Goal: Transaction & Acquisition: Purchase product/service

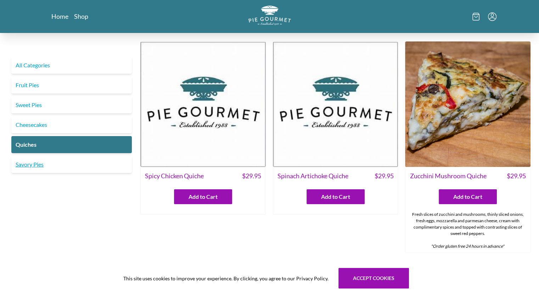
click at [33, 165] on link "Savory Pies" at bounding box center [71, 164] width 120 height 17
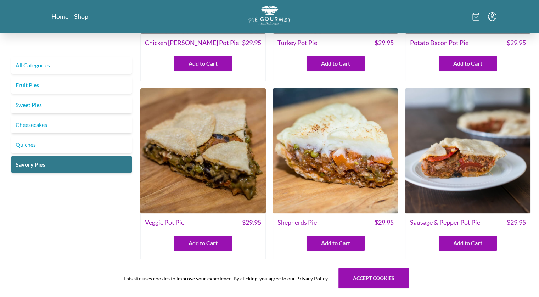
scroll to position [142, 0]
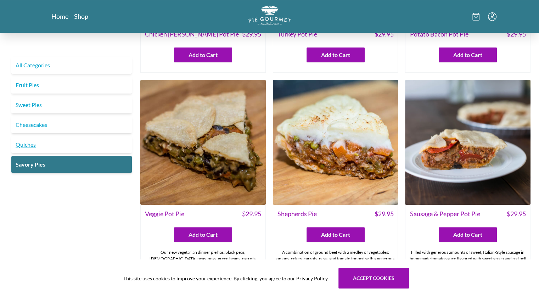
click at [28, 145] on link "Quiches" at bounding box center [71, 144] width 120 height 17
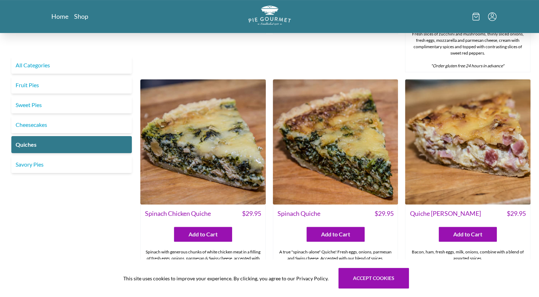
scroll to position [177, 0]
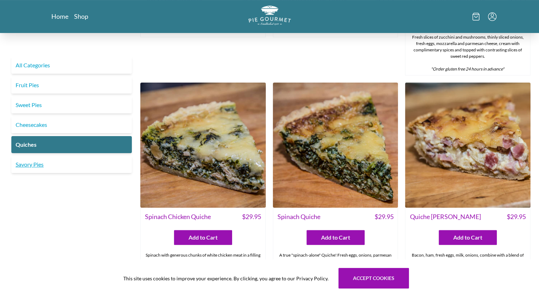
click at [38, 164] on link "Savory Pies" at bounding box center [71, 164] width 120 height 17
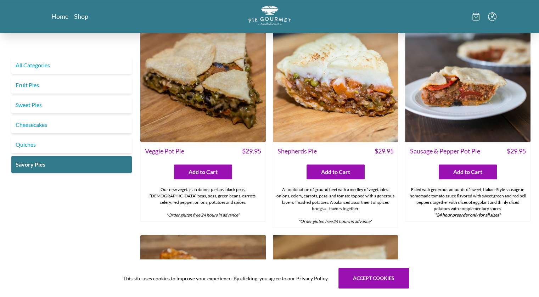
scroll to position [213, 0]
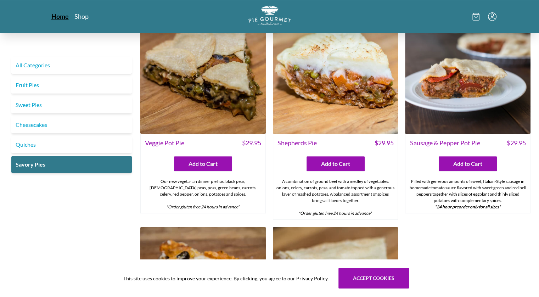
click at [56, 15] on link "Home" at bounding box center [59, 16] width 17 height 9
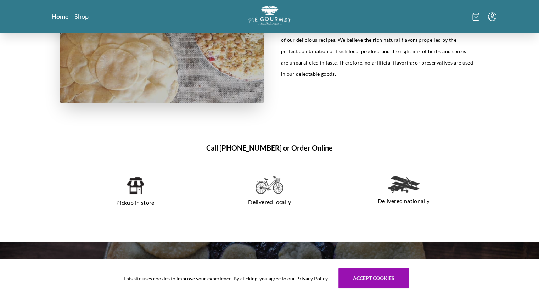
scroll to position [425, 0]
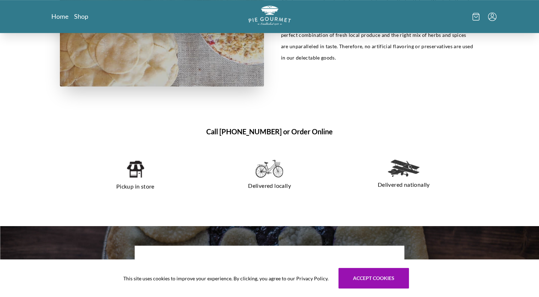
click at [139, 167] on img at bounding box center [135, 168] width 18 height 19
click at [137, 167] on img at bounding box center [135, 168] width 18 height 19
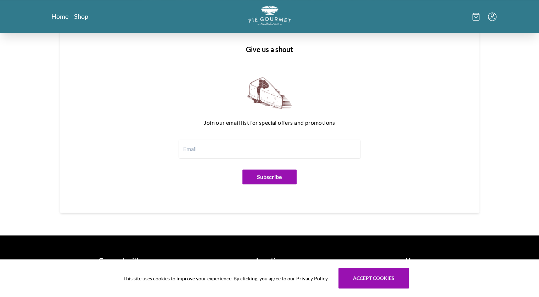
scroll to position [844, 0]
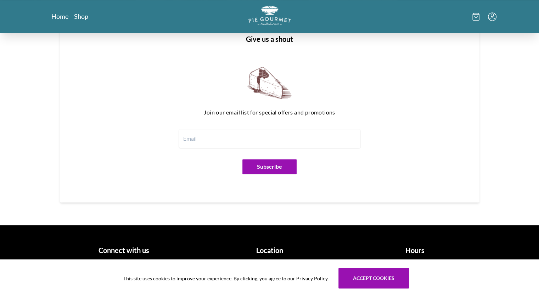
click at [411, 248] on h1 "Hours" at bounding box center [415, 250] width 140 height 11
click at [411, 249] on h1 "Hours" at bounding box center [415, 250] width 140 height 11
click at [411, 251] on h1 "Hours" at bounding box center [415, 250] width 140 height 11
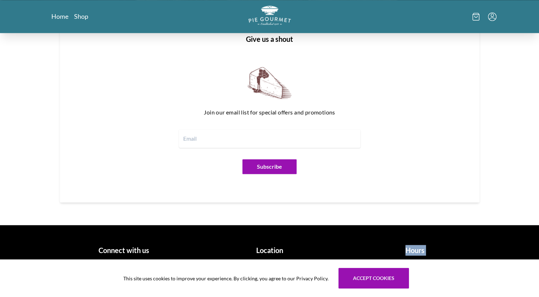
click at [411, 251] on h1 "Hours" at bounding box center [415, 250] width 140 height 11
click at [475, 15] on icon at bounding box center [475, 17] width 7 height 8
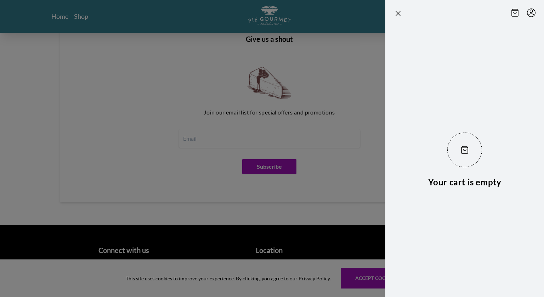
click at [478, 19] on header at bounding box center [464, 12] width 159 height 24
click at [361, 85] on div at bounding box center [272, 148] width 544 height 297
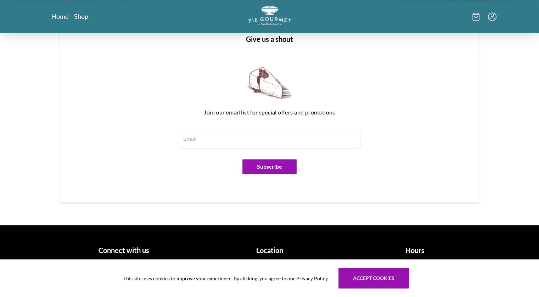
click at [492, 16] on icon "Menu" at bounding box center [492, 16] width 9 height 9
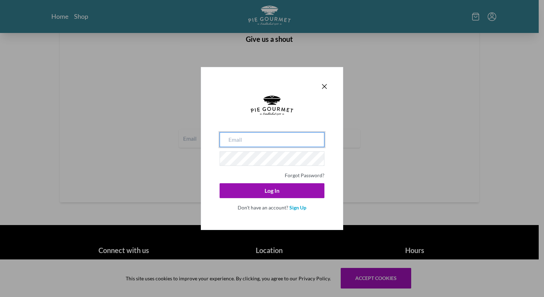
type input "[PERSON_NAME][EMAIL_ADDRESS][DOMAIN_NAME]"
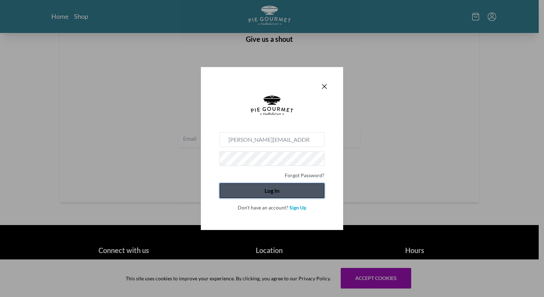
click at [270, 188] on button "Log In" at bounding box center [272, 190] width 105 height 15
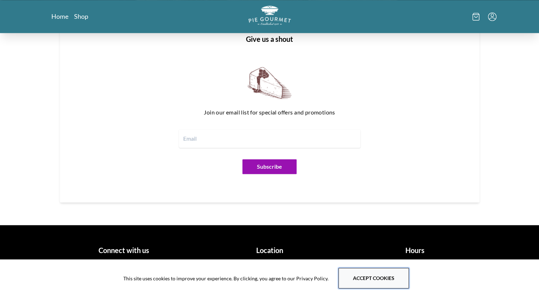
click at [383, 278] on button "Accept cookies" at bounding box center [373, 278] width 71 height 21
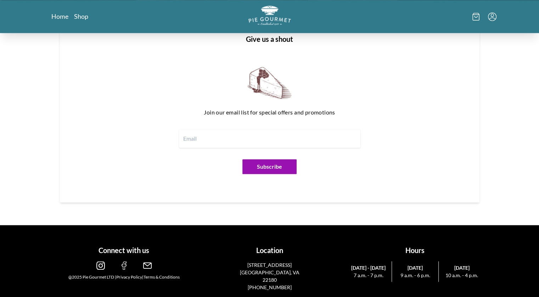
click at [216, 135] on input "email" at bounding box center [269, 138] width 181 height 18
type input "[PERSON_NAME][EMAIL_ADDRESS][DOMAIN_NAME]"
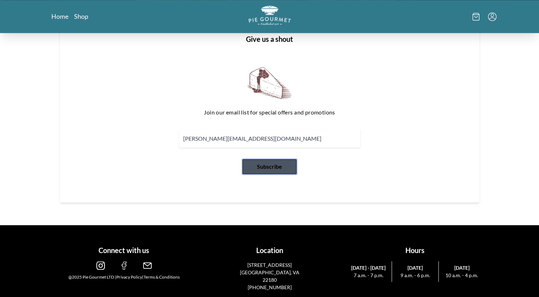
click at [270, 166] on button "Subscribe" at bounding box center [269, 166] width 54 height 15
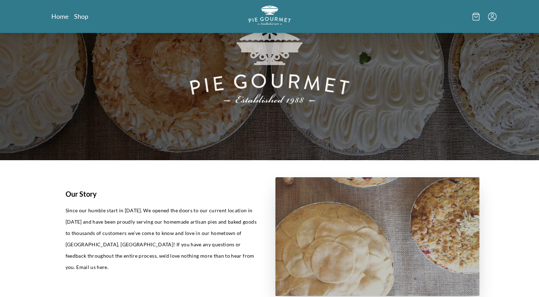
scroll to position [0, 0]
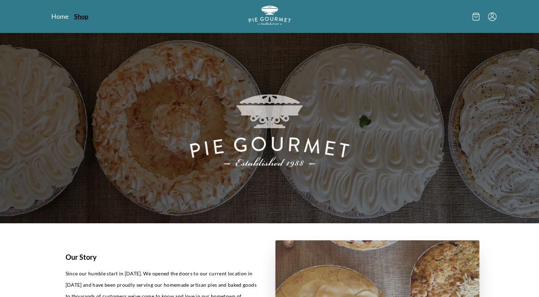
click at [81, 16] on link "Shop" at bounding box center [81, 16] width 14 height 9
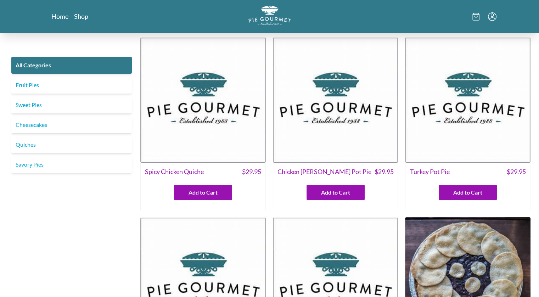
click at [28, 165] on link "Savory Pies" at bounding box center [71, 164] width 120 height 17
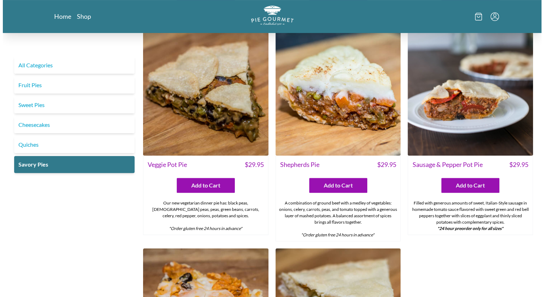
scroll to position [177, 0]
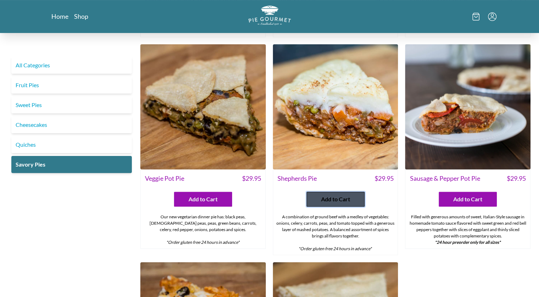
click at [335, 198] on span "Add to Cart" at bounding box center [335, 199] width 29 height 9
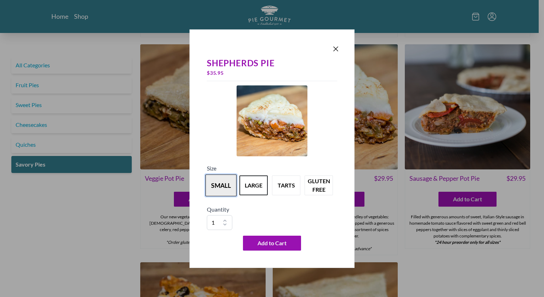
click at [217, 184] on button "small" at bounding box center [220, 185] width 31 height 22
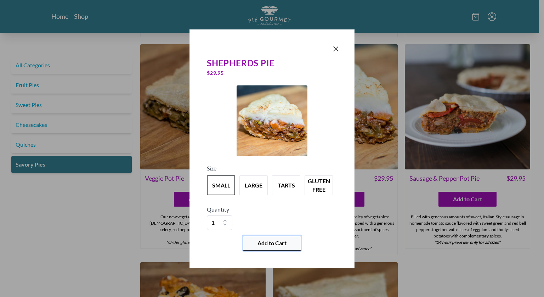
click at [274, 241] on span "Add to Cart" at bounding box center [272, 243] width 29 height 9
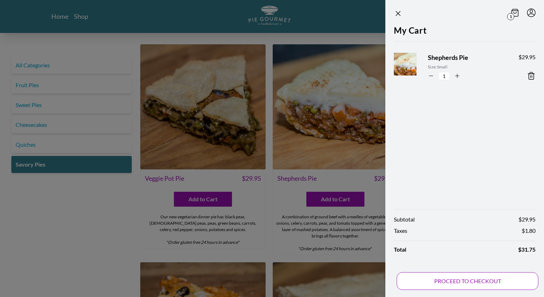
click at [483, 279] on button "PROCEED TO CHECKOUT" at bounding box center [468, 281] width 142 height 18
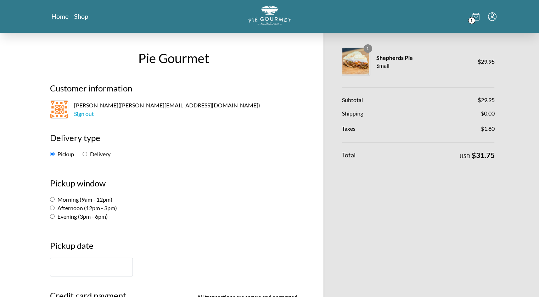
click at [52, 217] on input "Evening (3pm - 6pm)" at bounding box center [52, 216] width 5 height 5
radio input "true"
click at [79, 264] on input "text" at bounding box center [91, 267] width 83 height 19
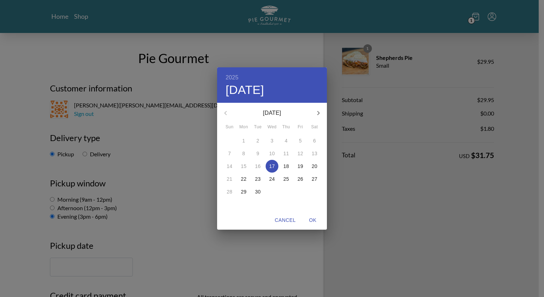
click at [300, 165] on p "19" at bounding box center [301, 166] width 6 height 7
click at [314, 216] on span "OK" at bounding box center [312, 220] width 17 height 9
type input "[DATE]"
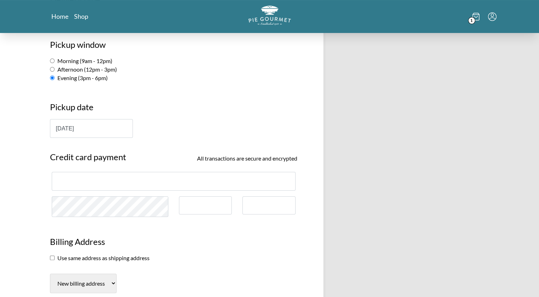
scroll to position [177, 0]
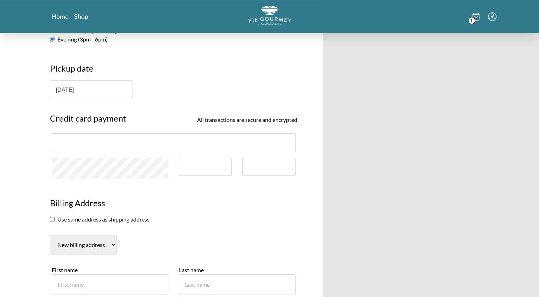
click at [52, 218] on input "checkbox" at bounding box center [52, 219] width 5 height 5
checkbox input "true"
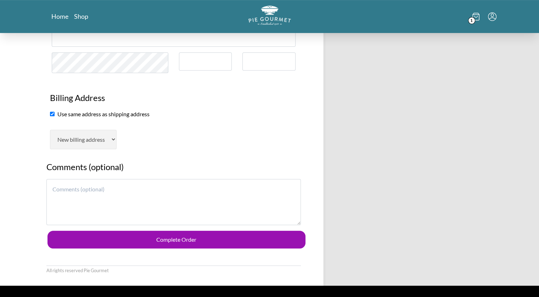
scroll to position [283, 0]
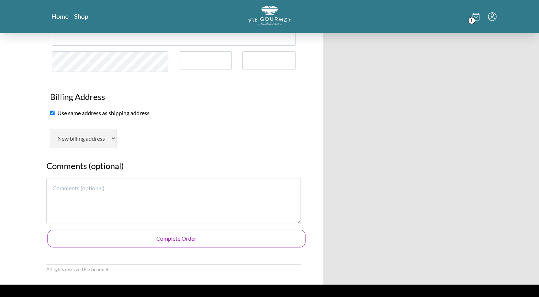
click at [162, 237] on button "Complete Order" at bounding box center [176, 239] width 258 height 18
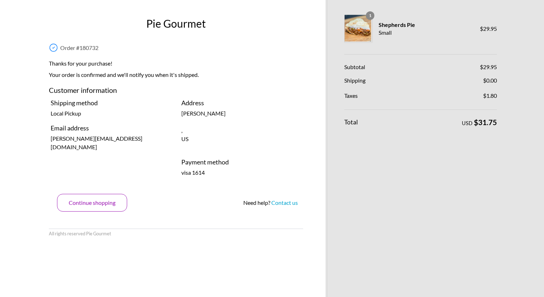
click at [109, 203] on button "Continue shopping" at bounding box center [92, 203] width 70 height 18
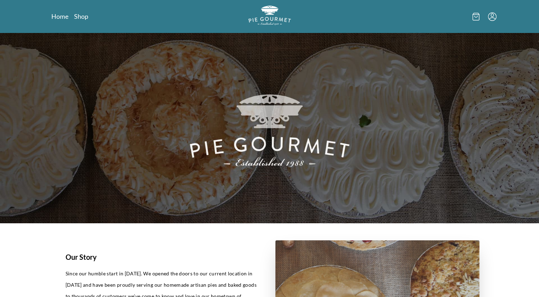
click at [491, 17] on icon "Menu" at bounding box center [492, 16] width 9 height 9
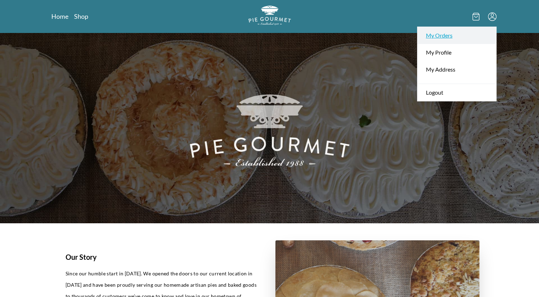
click at [437, 34] on link "My Orders" at bounding box center [456, 35] width 79 height 17
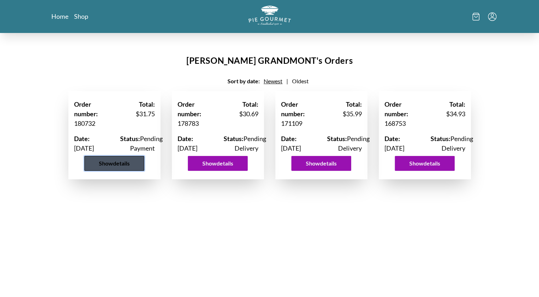
click at [111, 171] on button "Show details" at bounding box center [114, 163] width 60 height 15
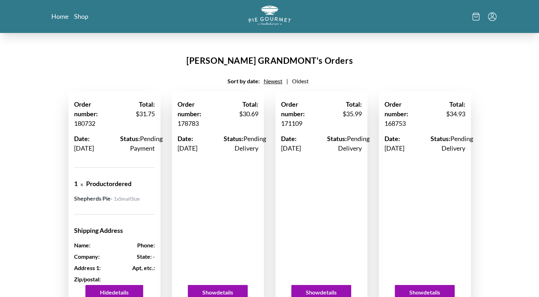
click at [491, 16] on icon "Menu" at bounding box center [491, 15] width 3 height 4
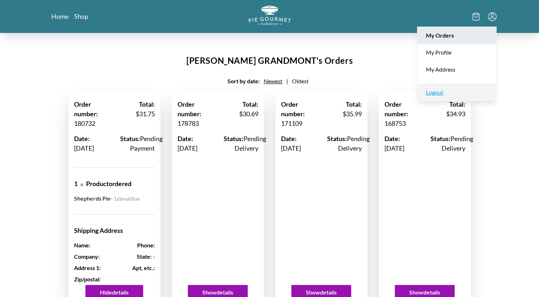
click at [436, 91] on link "Logout" at bounding box center [456, 92] width 79 height 17
